Goal: Information Seeking & Learning: Learn about a topic

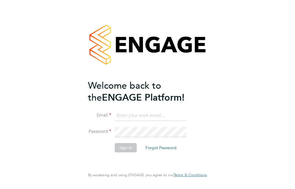
type input "kirsty.hanmore@ncclondon.ac.uk"
click at [124, 147] on button "Sign In" at bounding box center [126, 147] width 22 height 9
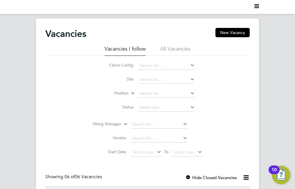
click at [175, 51] on li "All Vacancies" at bounding box center [175, 50] width 30 height 10
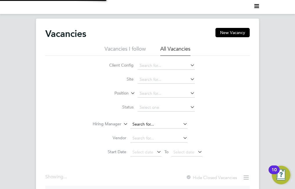
click at [145, 121] on input at bounding box center [158, 124] width 57 height 8
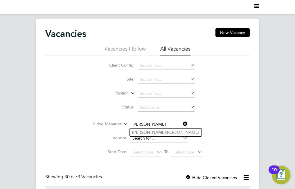
type input "[PERSON_NAME]"
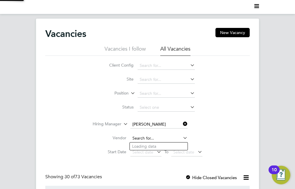
click at [147, 136] on input at bounding box center [158, 138] width 57 height 8
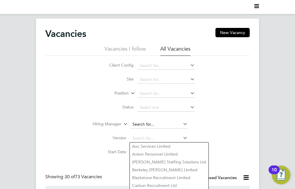
click at [143, 126] on input at bounding box center [158, 124] width 57 height 8
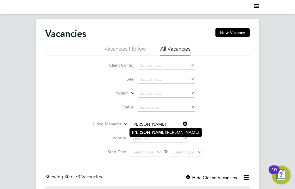
click at [147, 129] on li "Jamie Stroud" at bounding box center [166, 132] width 72 height 8
type input "Jamie Stroud"
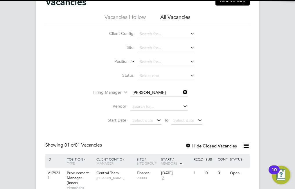
scroll to position [57, 0]
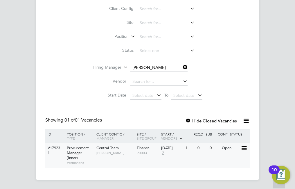
click at [85, 151] on div "Procurement Manager (Inner) Permanent" at bounding box center [78, 154] width 33 height 25
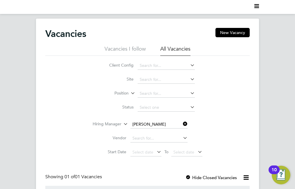
click at [182, 124] on icon at bounding box center [182, 124] width 0 height 8
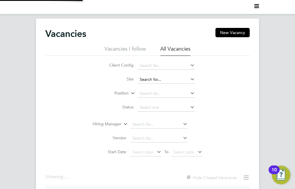
click at [149, 75] on input at bounding box center [166, 79] width 57 height 8
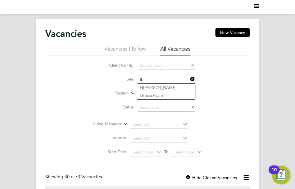
type input "fi"
click at [149, 83] on ul "Fi nance Fi tness/Gym" at bounding box center [166, 91] width 58 height 16
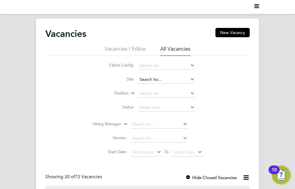
click at [149, 80] on input at bounding box center [166, 79] width 57 height 8
click at [148, 89] on li "Fi nance" at bounding box center [166, 88] width 58 height 8
type input "Finance"
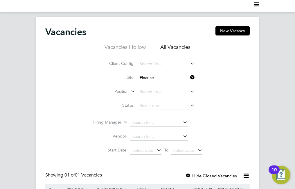
scroll to position [57, 0]
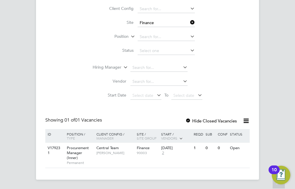
drag, startPoint x: 188, startPoint y: 119, endPoint x: 213, endPoint y: 122, distance: 25.1
click at [188, 119] on div at bounding box center [188, 121] width 6 height 6
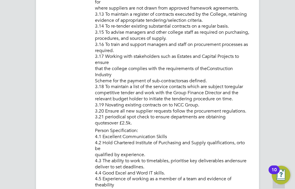
scroll to position [604, 0]
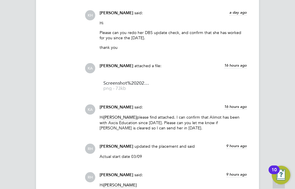
scroll to position [638, 0]
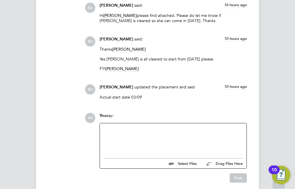
scroll to position [696, 0]
